Goal: Task Accomplishment & Management: Manage account settings

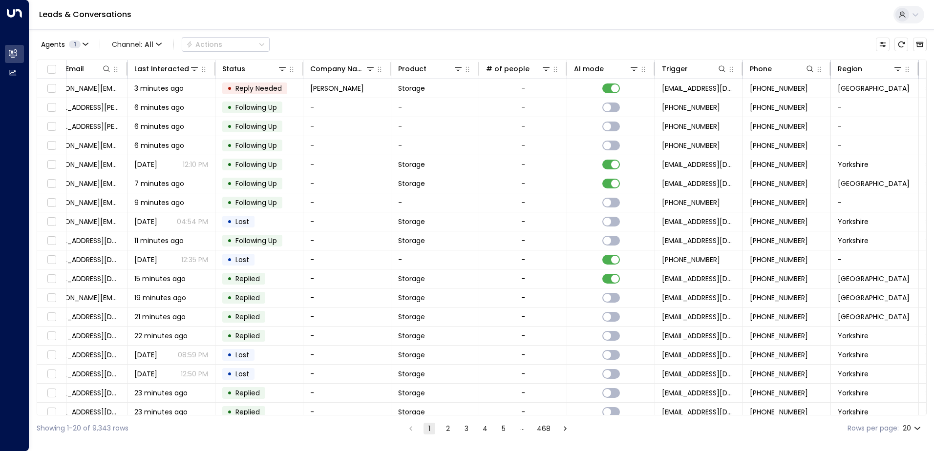
scroll to position [0, 199]
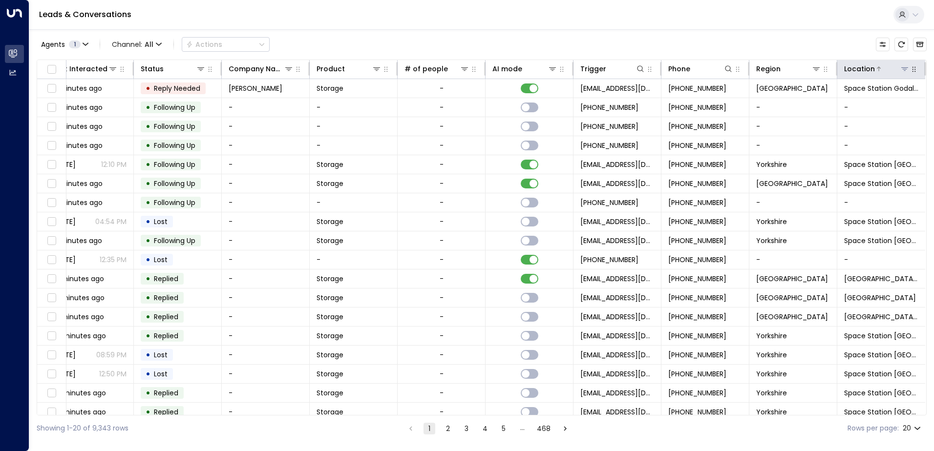
click at [903, 72] on icon at bounding box center [905, 69] width 8 height 8
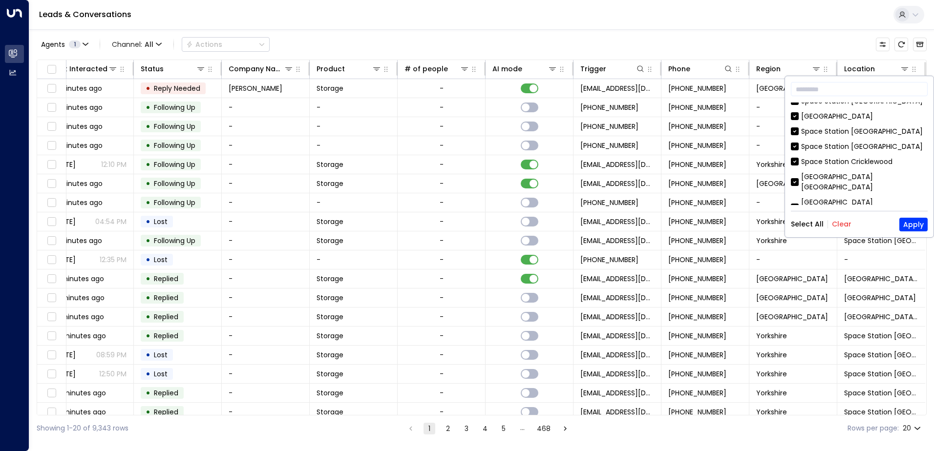
scroll to position [147, 0]
click at [839, 224] on button "Clear" at bounding box center [842, 224] width 20 height 8
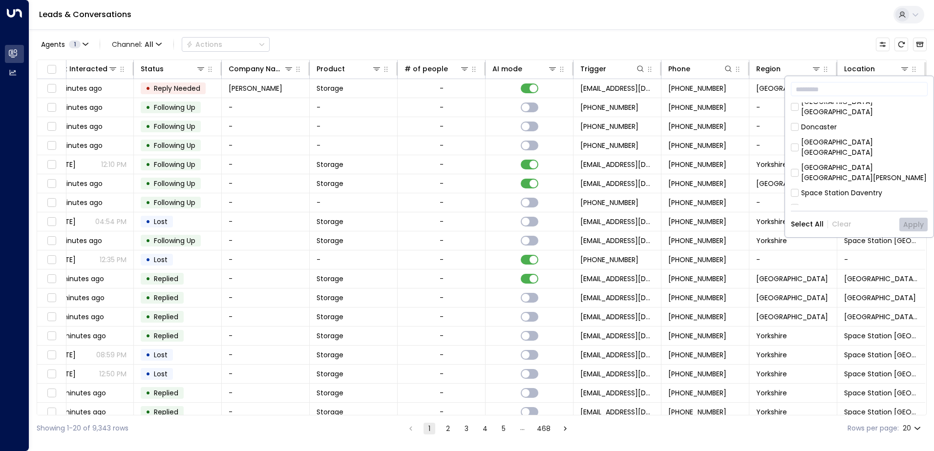
scroll to position [317, 0]
click at [790, 168] on div "​ [GEOGRAPHIC_DATA] [GEOGRAPHIC_DATA] [GEOGRAPHIC_DATA] [GEOGRAPHIC_DATA] [GEOG…" at bounding box center [859, 156] width 148 height 161
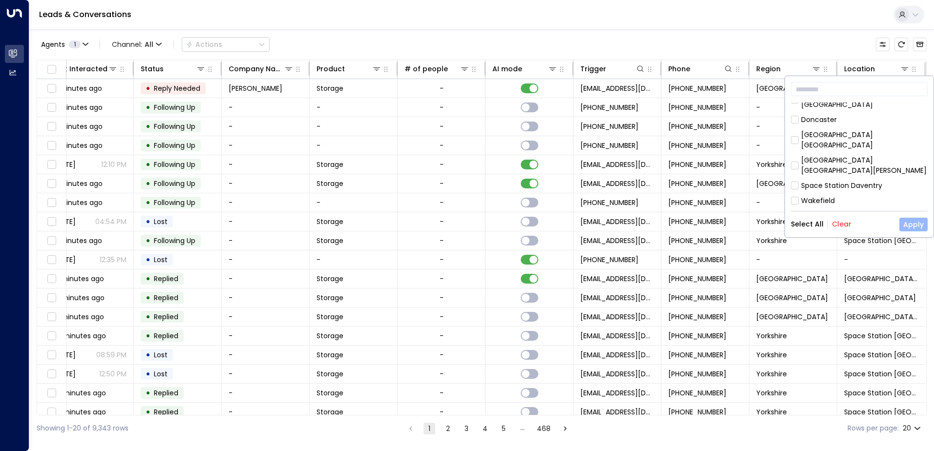
click at [917, 226] on button "Apply" at bounding box center [913, 225] width 28 height 14
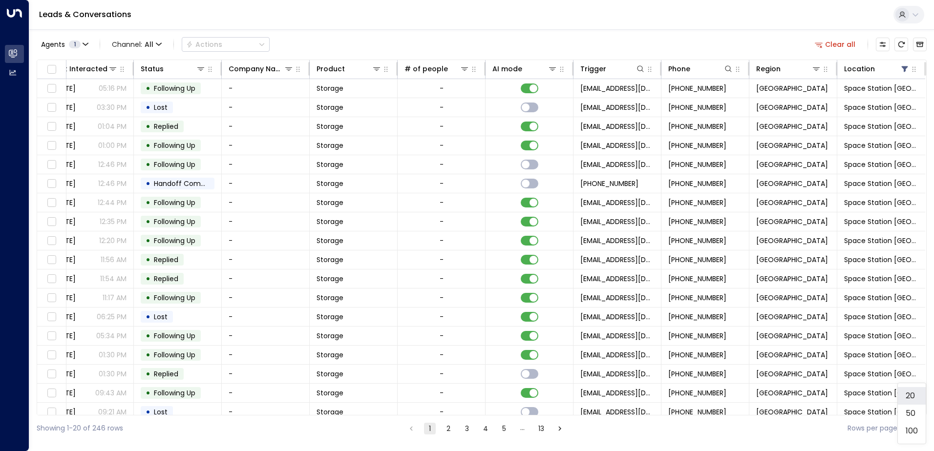
click at [918, 427] on body "Overview Leads & Conversations Leads & Conversations Analytics Analytics Leads …" at bounding box center [467, 221] width 934 height 442
click at [917, 433] on li "100" at bounding box center [912, 431] width 28 height 18
type input "***"
drag, startPoint x: 365, startPoint y: 412, endPoint x: 333, endPoint y: 412, distance: 32.7
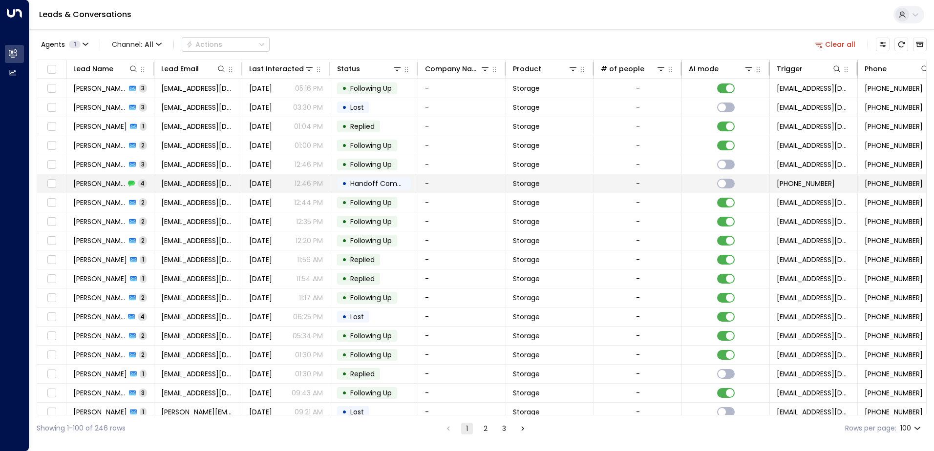
click at [98, 184] on span "[PERSON_NAME]" at bounding box center [99, 184] width 52 height 10
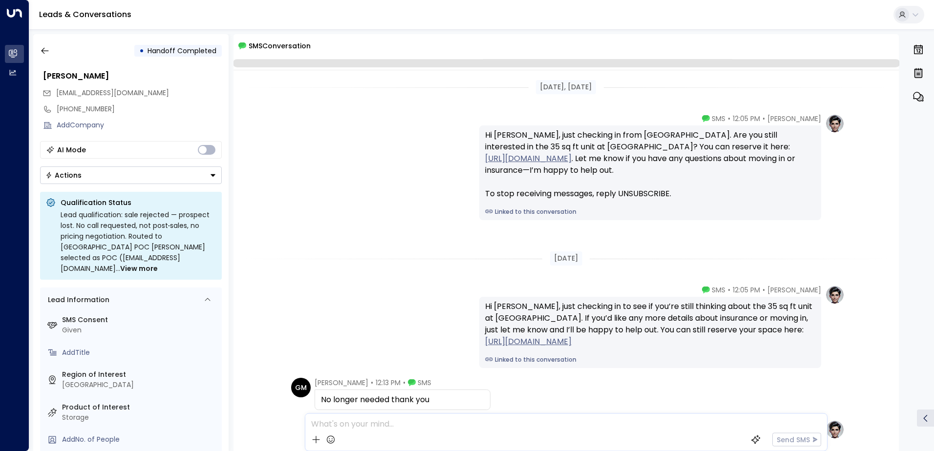
scroll to position [126, 0]
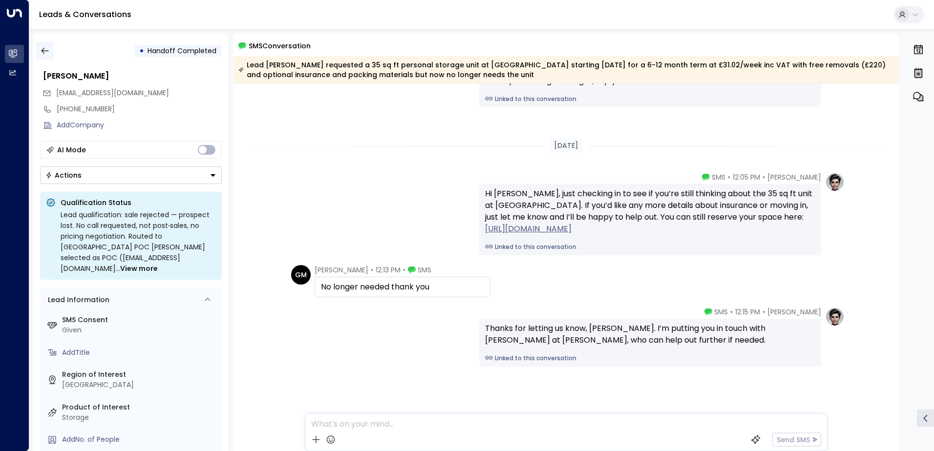
click at [43, 48] on icon "button" at bounding box center [44, 51] width 7 height 6
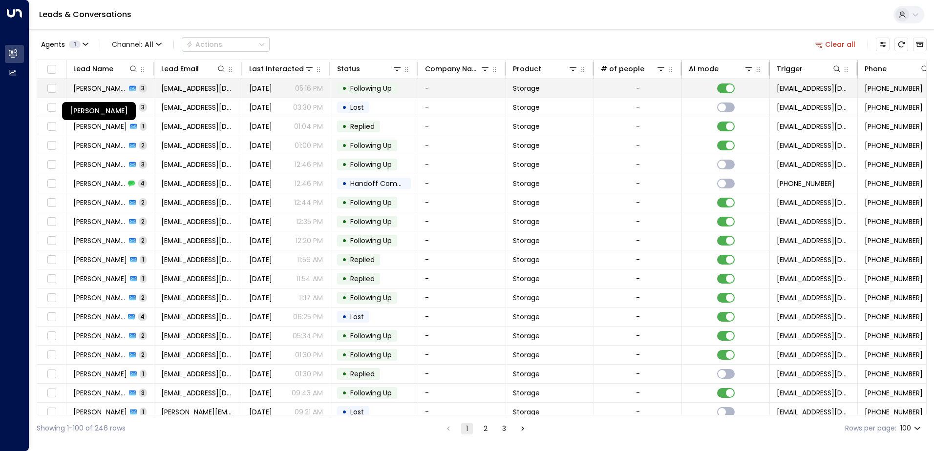
click at [90, 89] on span "[PERSON_NAME]" at bounding box center [99, 89] width 53 height 10
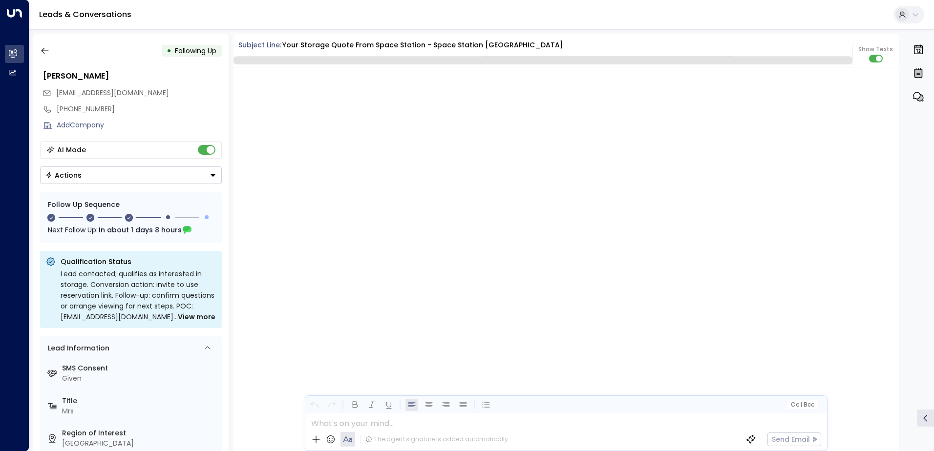
scroll to position [1170, 0]
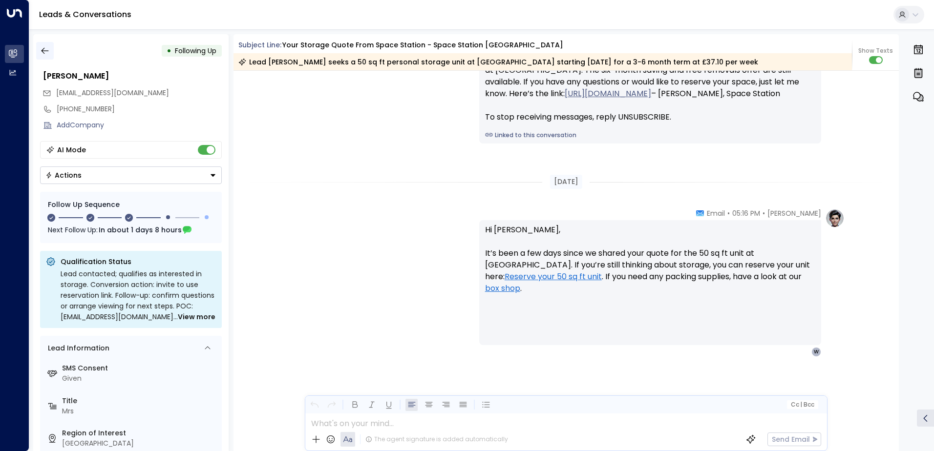
click at [46, 50] on icon "button" at bounding box center [45, 51] width 10 height 10
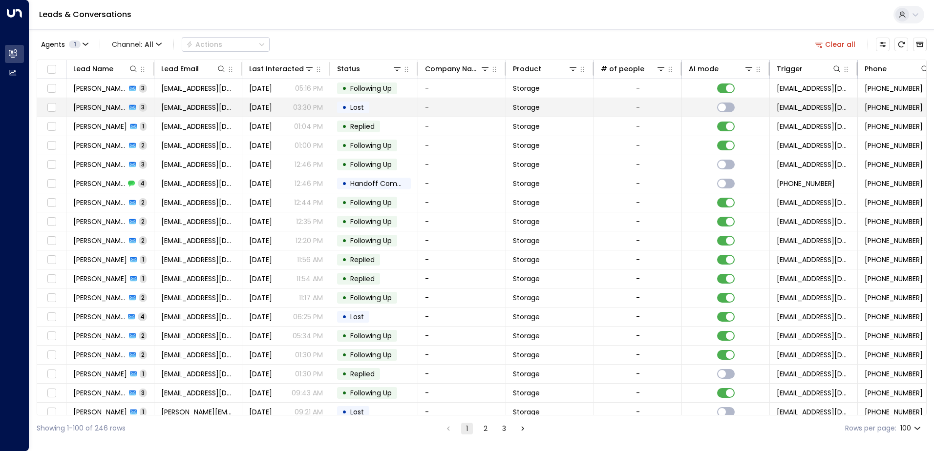
click at [94, 106] on span "[PERSON_NAME]" at bounding box center [99, 108] width 53 height 10
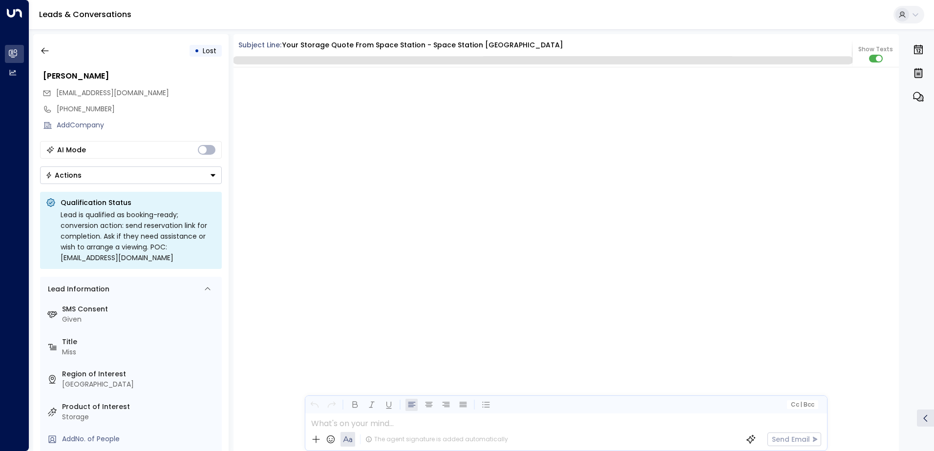
scroll to position [877, 0]
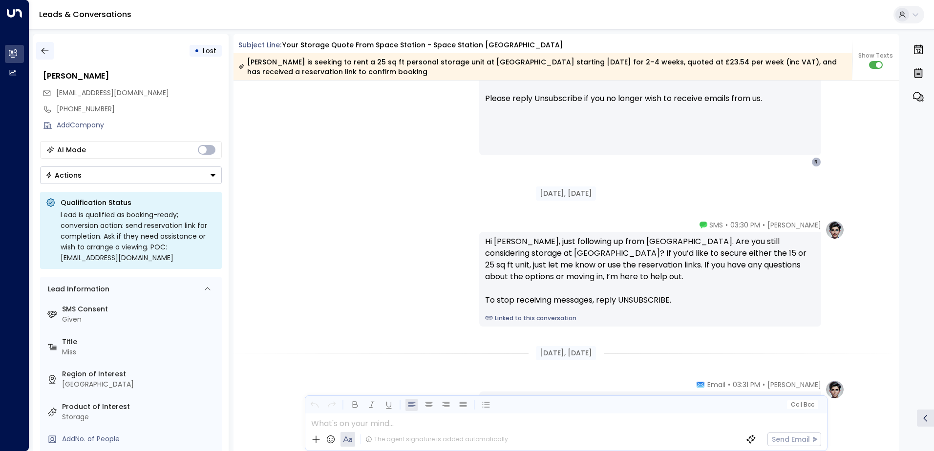
click at [46, 52] on icon "button" at bounding box center [45, 51] width 10 height 10
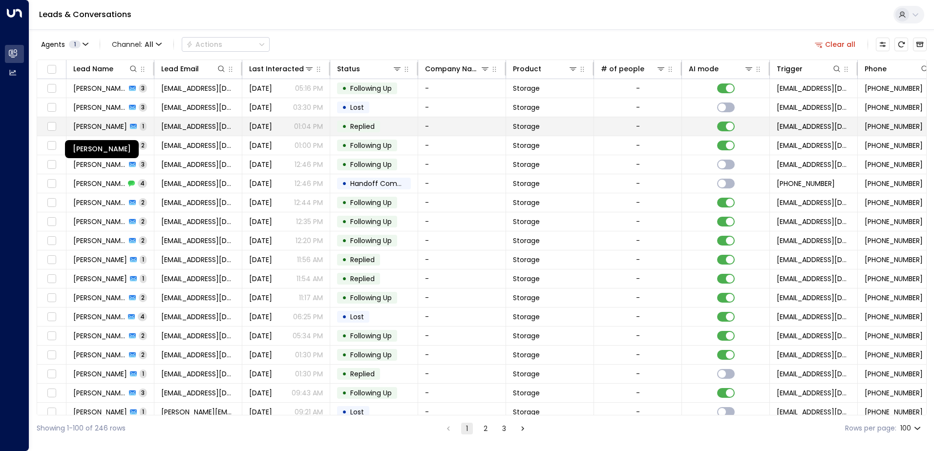
click at [88, 127] on span "[PERSON_NAME]" at bounding box center [100, 127] width 54 height 10
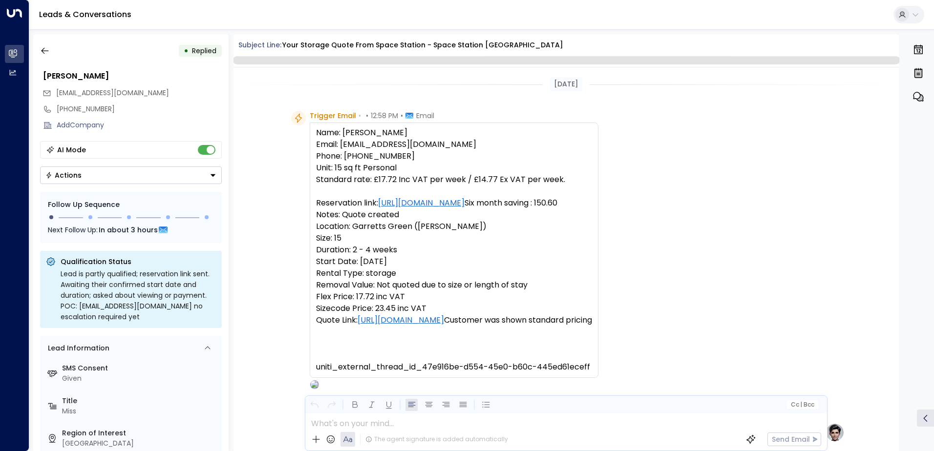
scroll to position [359, 0]
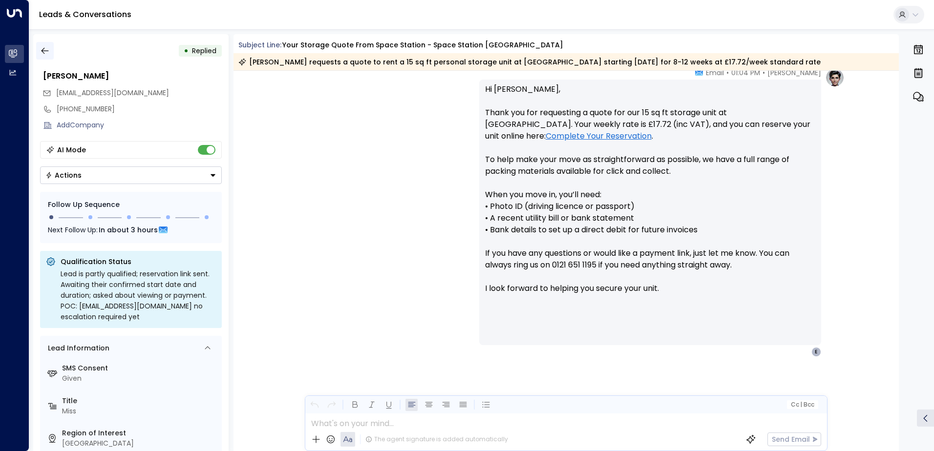
click at [43, 50] on icon "button" at bounding box center [45, 51] width 10 height 10
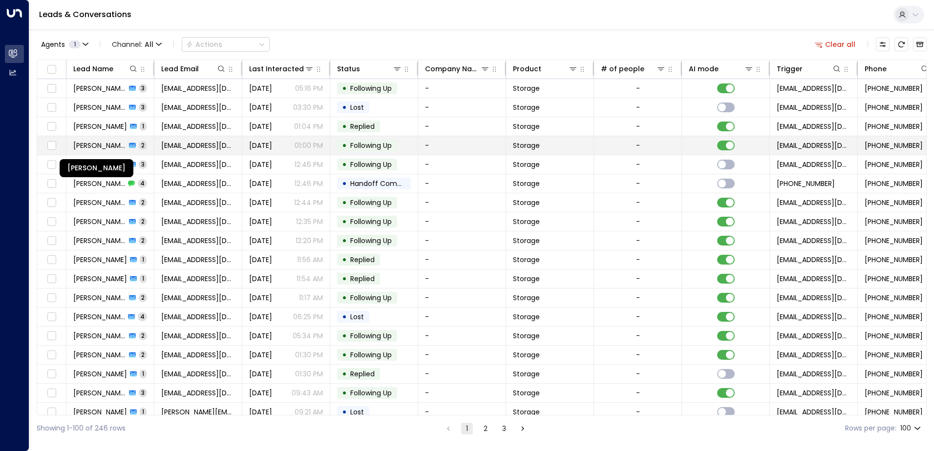
click at [109, 147] on span "[PERSON_NAME]" at bounding box center [99, 146] width 53 height 10
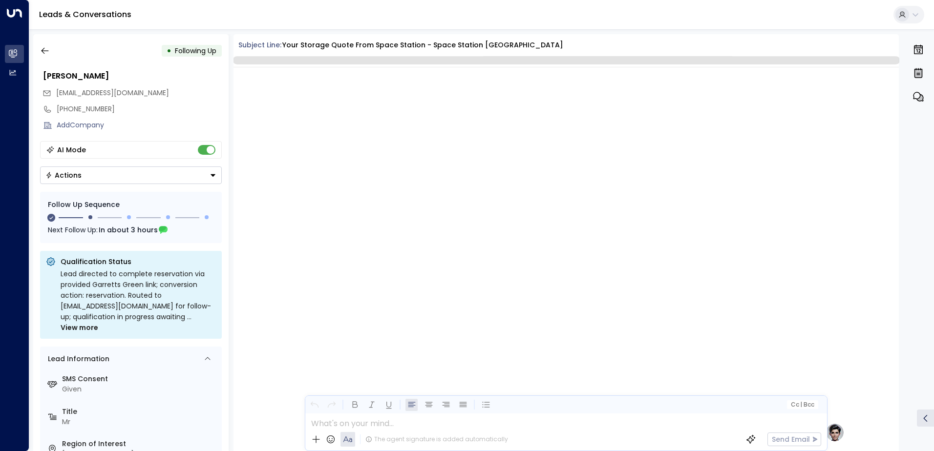
scroll to position [806, 0]
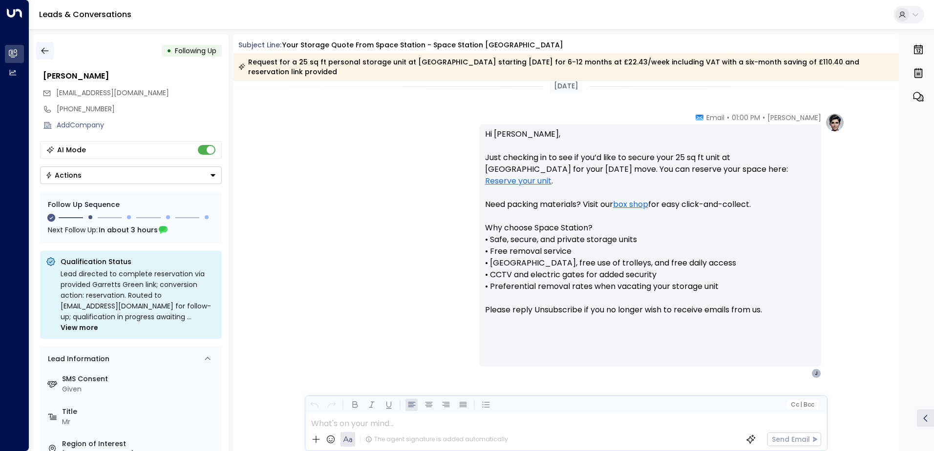
click at [47, 51] on icon "button" at bounding box center [45, 51] width 10 height 10
